Goal: Transaction & Acquisition: Purchase product/service

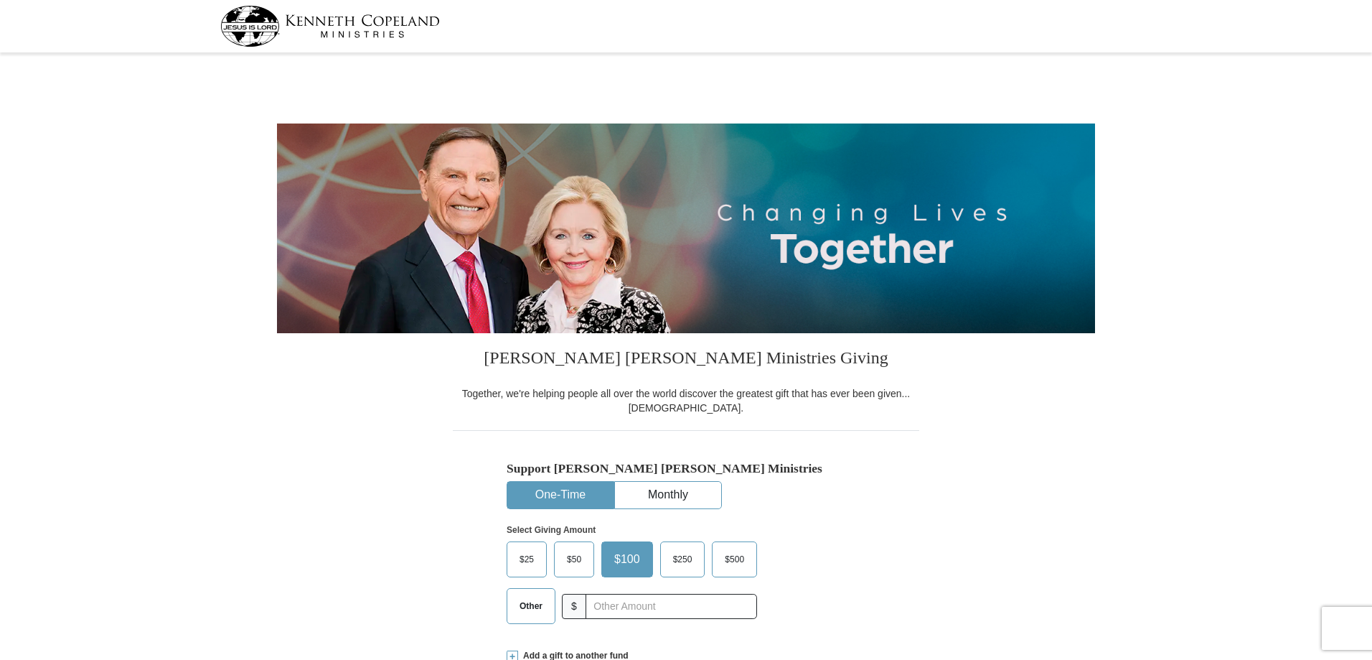
select select "IA"
click at [657, 607] on input "text" at bounding box center [670, 606] width 159 height 25
type input "168.00"
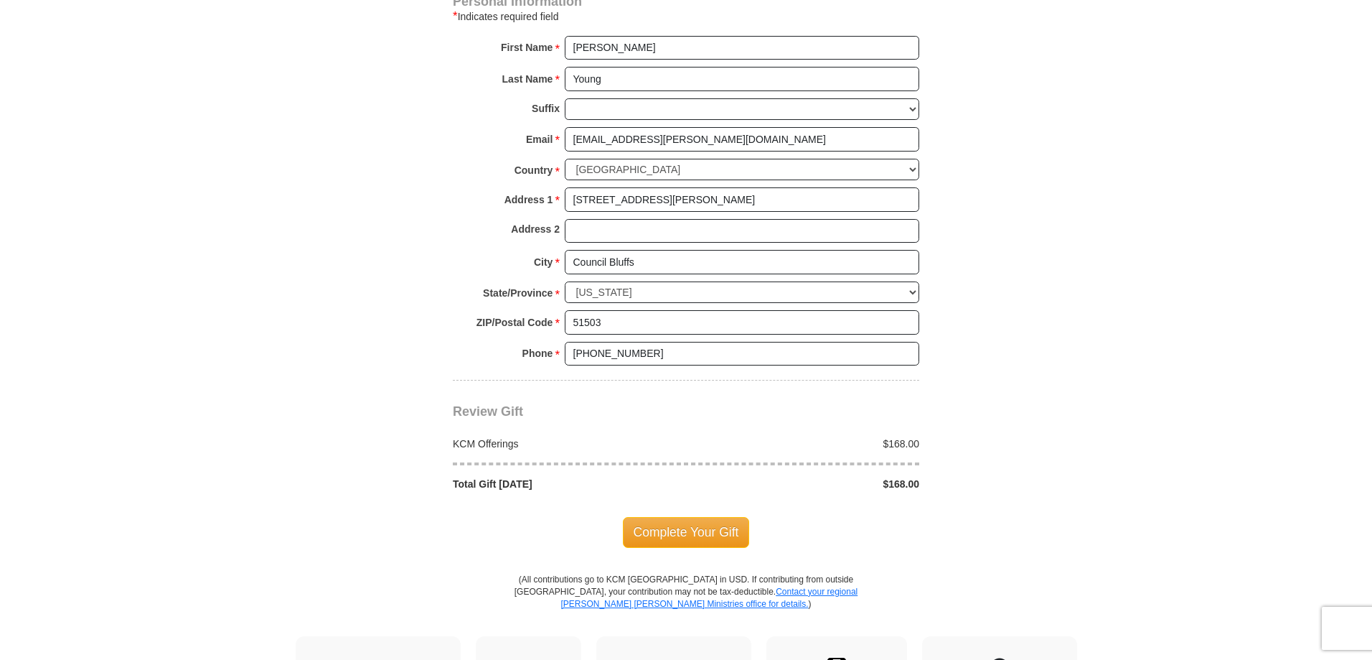
scroll to position [969, 0]
click at [702, 533] on span "Complete Your Gift" at bounding box center [686, 530] width 127 height 30
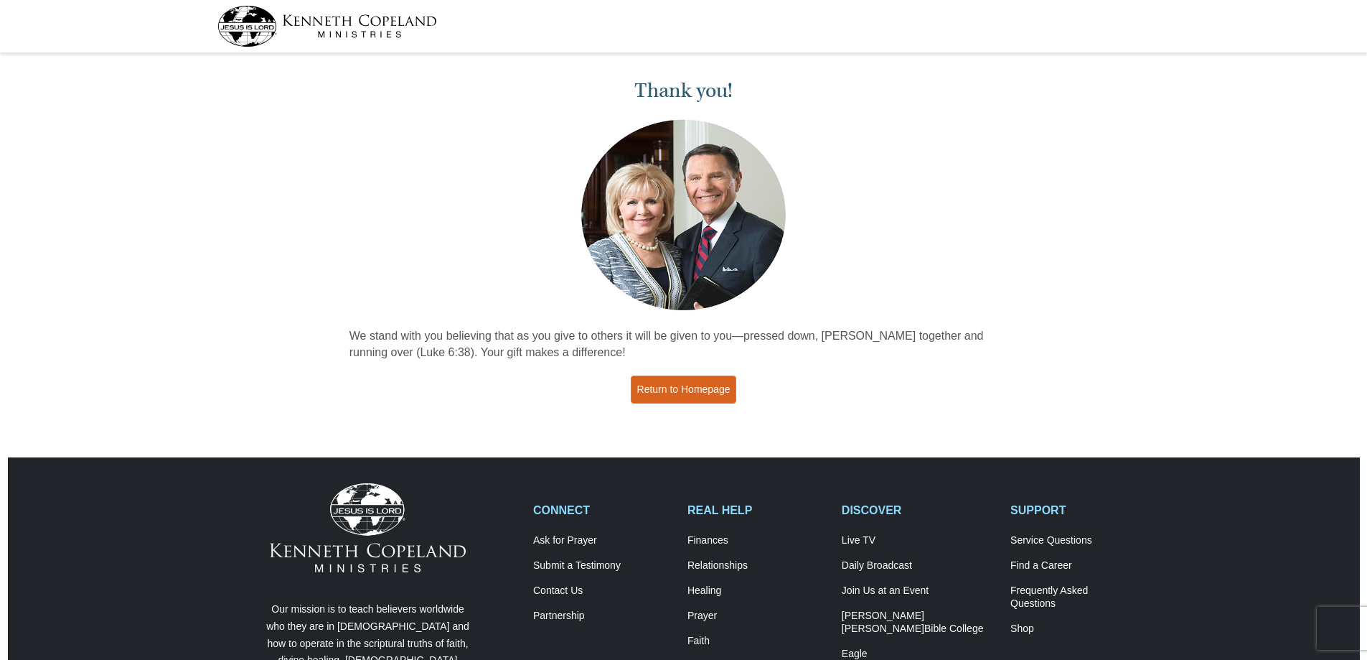
click at [686, 388] on link "Return to Homepage" at bounding box center [684, 389] width 106 height 28
